Goal: Task Accomplishment & Management: Complete application form

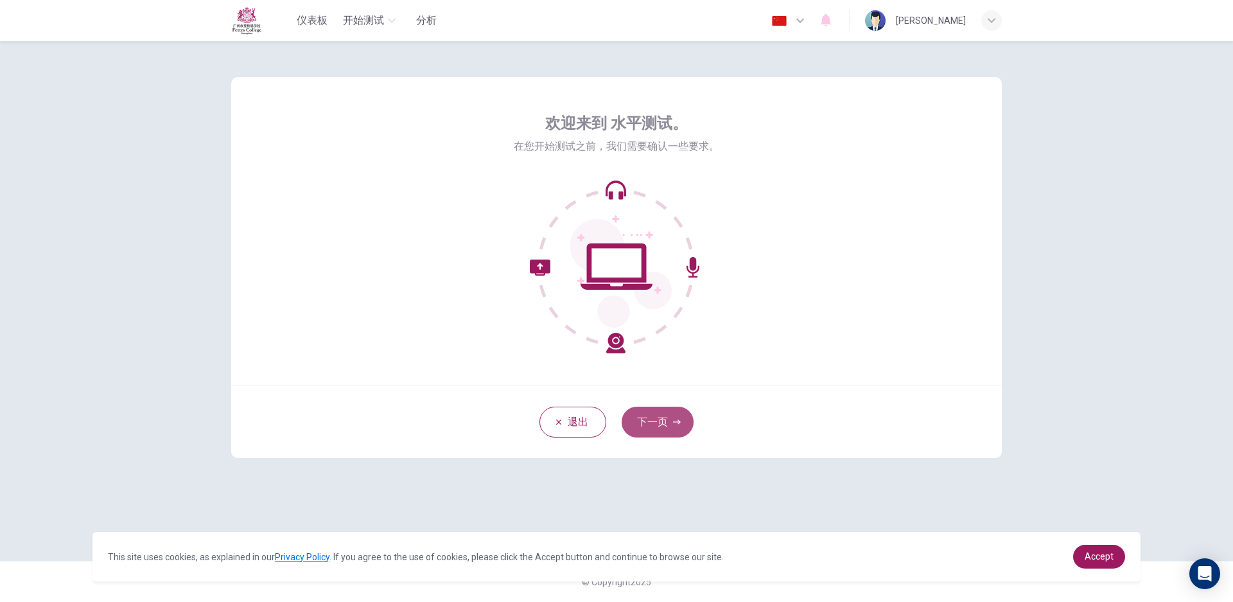
click at [670, 411] on button "下一页" at bounding box center [658, 422] width 72 height 31
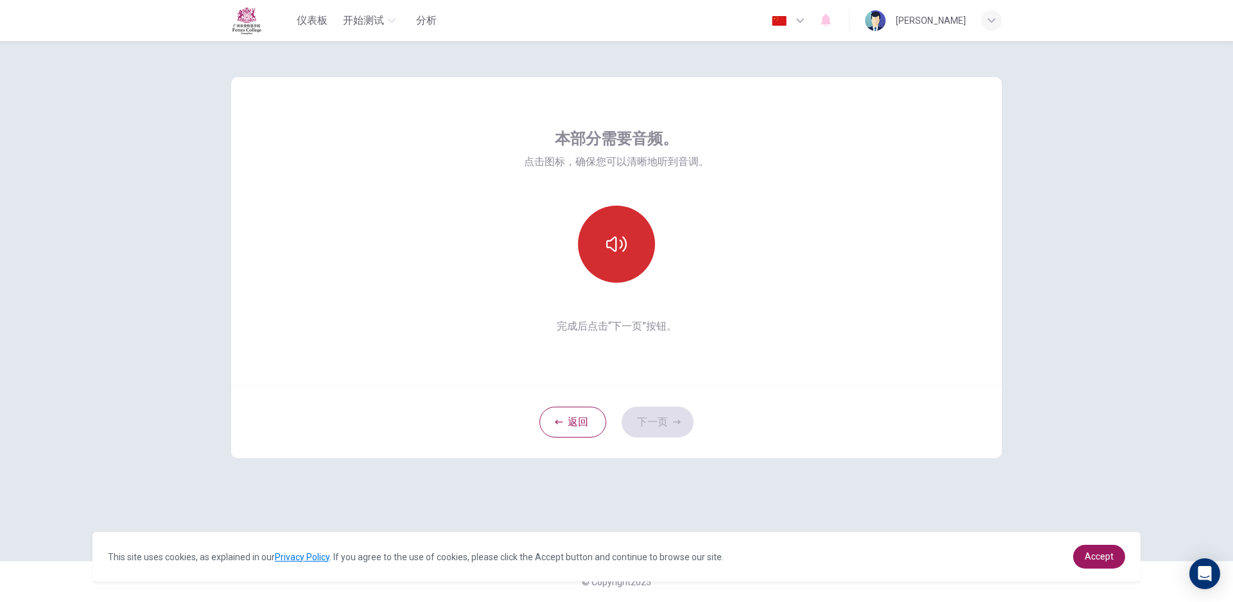
click at [619, 231] on button "button" at bounding box center [616, 244] width 77 height 77
click at [660, 414] on button "下一页" at bounding box center [658, 422] width 72 height 31
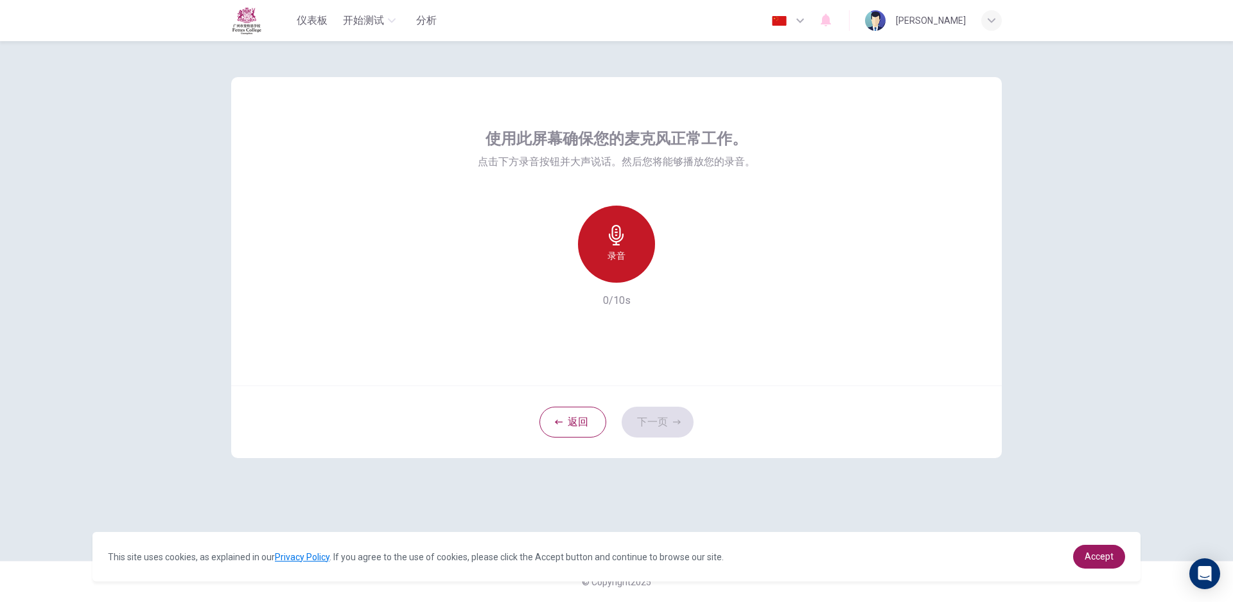
click at [621, 252] on h6 "录音" at bounding box center [617, 255] width 18 height 15
click at [678, 266] on icon "button" at bounding box center [675, 272] width 13 height 13
click at [670, 413] on button "下一页" at bounding box center [658, 422] width 72 height 31
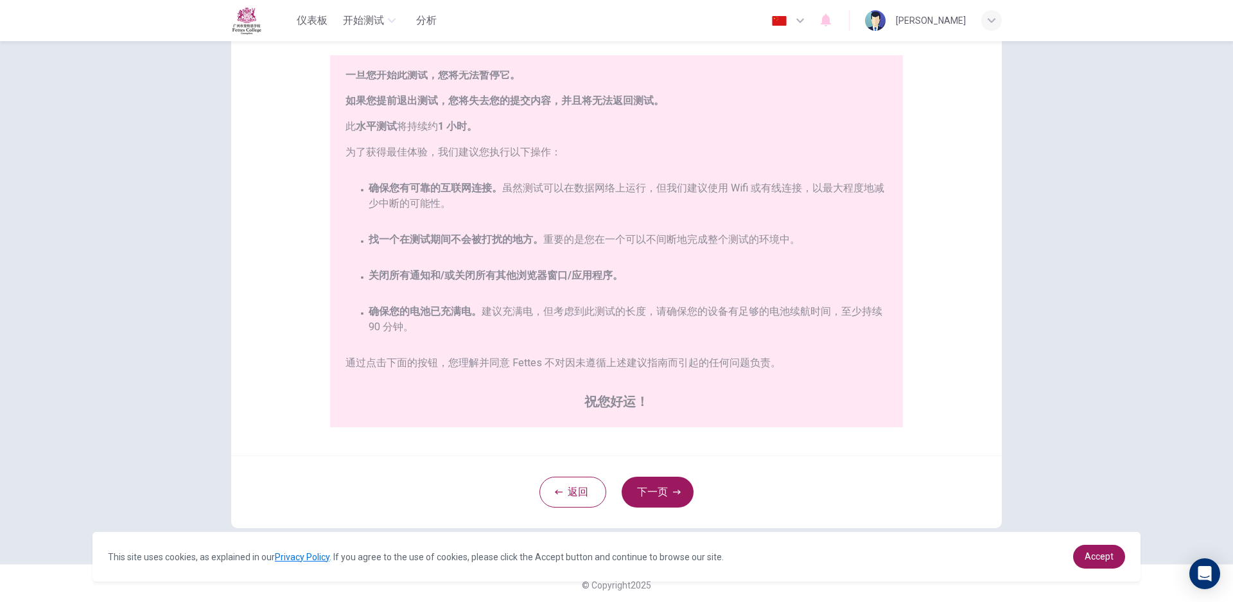
scroll to position [112, 0]
click at [652, 482] on button "下一页" at bounding box center [658, 488] width 72 height 31
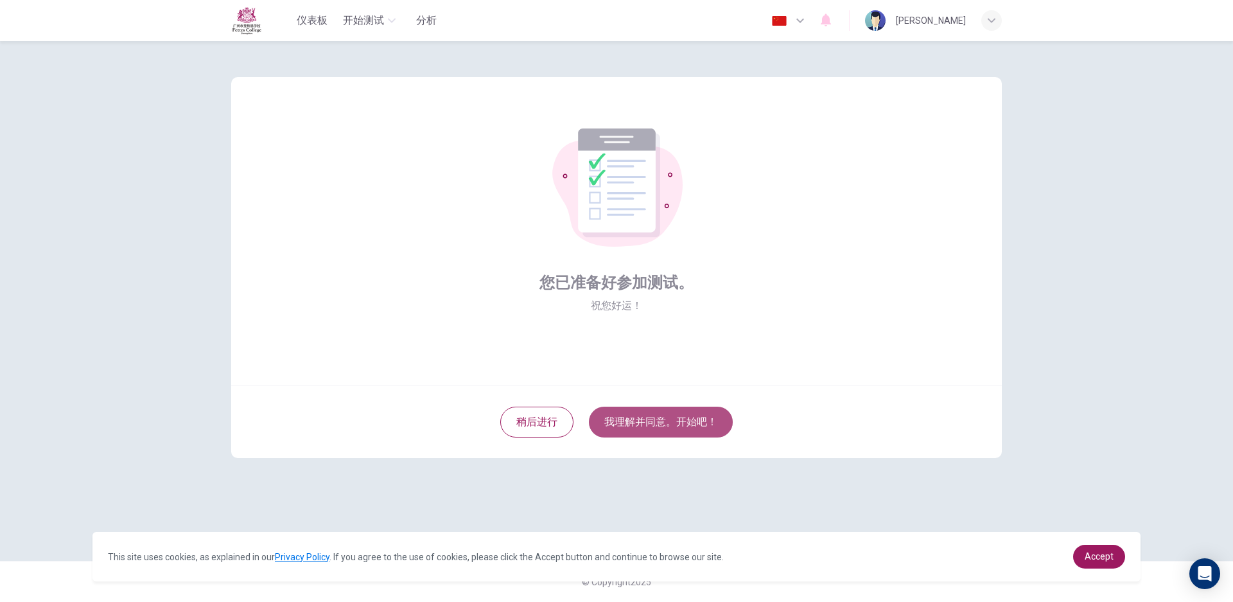
click at [676, 414] on button "我理解并同意。开始吧！" at bounding box center [661, 422] width 144 height 31
click at [643, 410] on button "我理解并同意。开始吧！" at bounding box center [661, 422] width 144 height 31
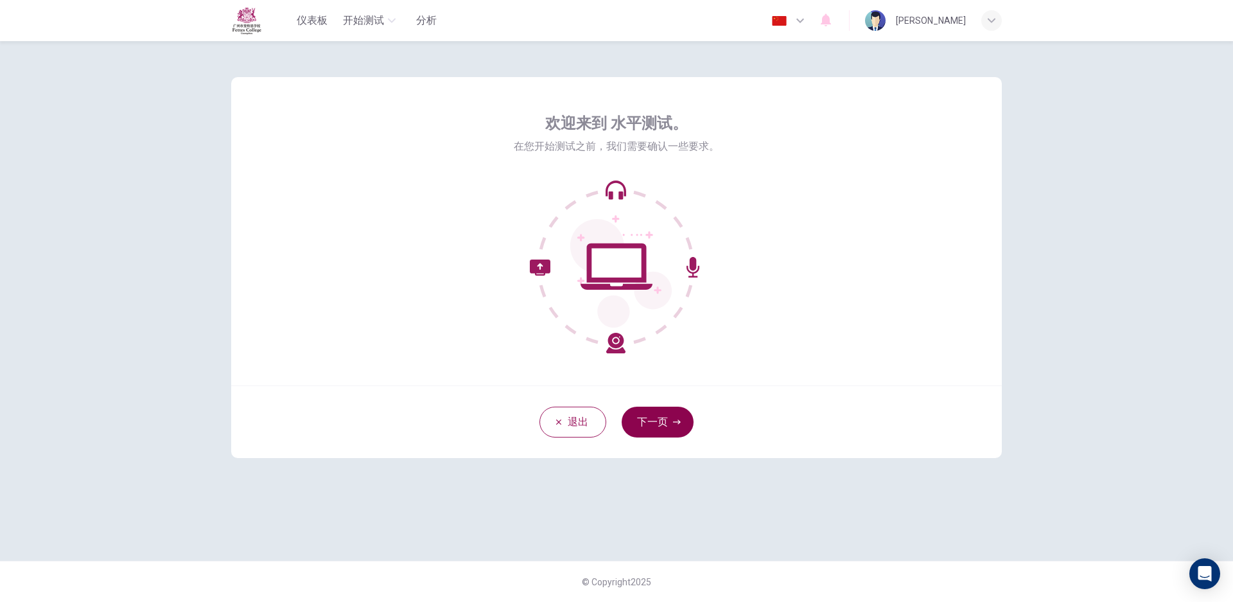
click at [651, 417] on button "下一页" at bounding box center [658, 422] width 72 height 31
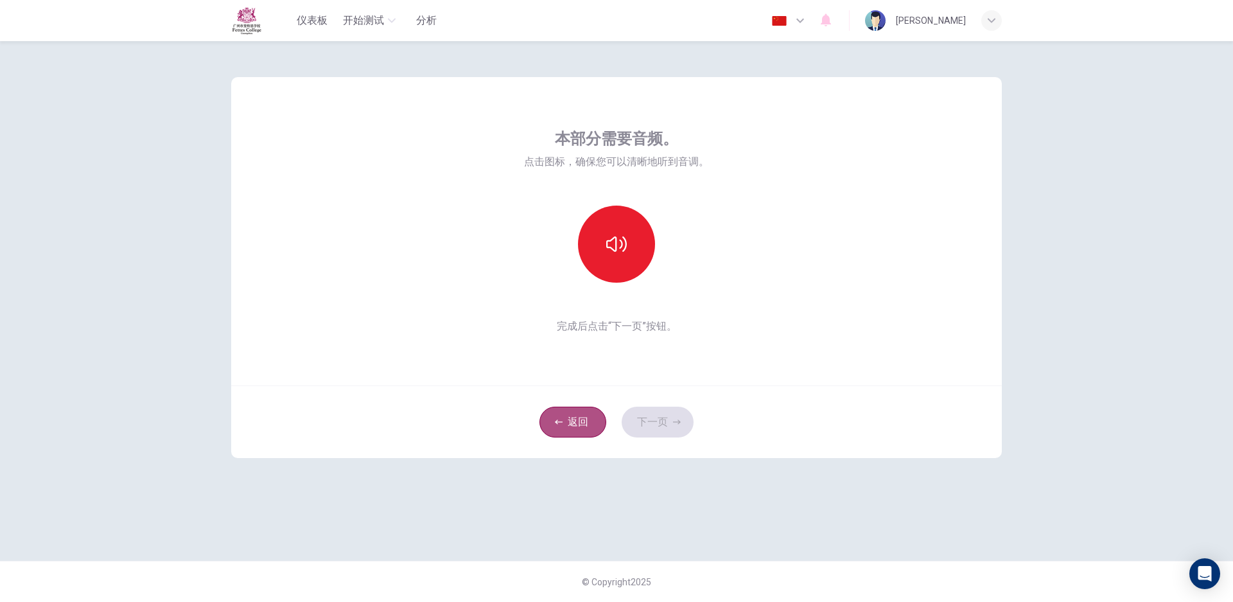
click at [564, 421] on button "返回" at bounding box center [572, 422] width 67 height 31
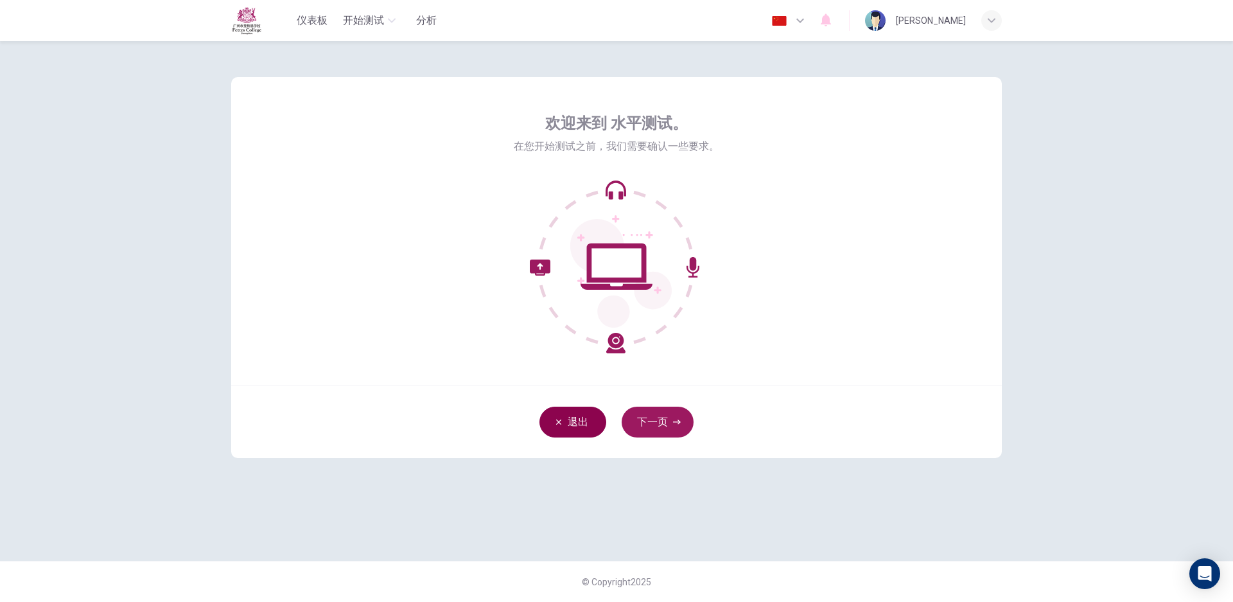
click at [558, 424] on icon "button" at bounding box center [559, 422] width 8 height 8
